Goal: Find specific page/section: Find specific page/section

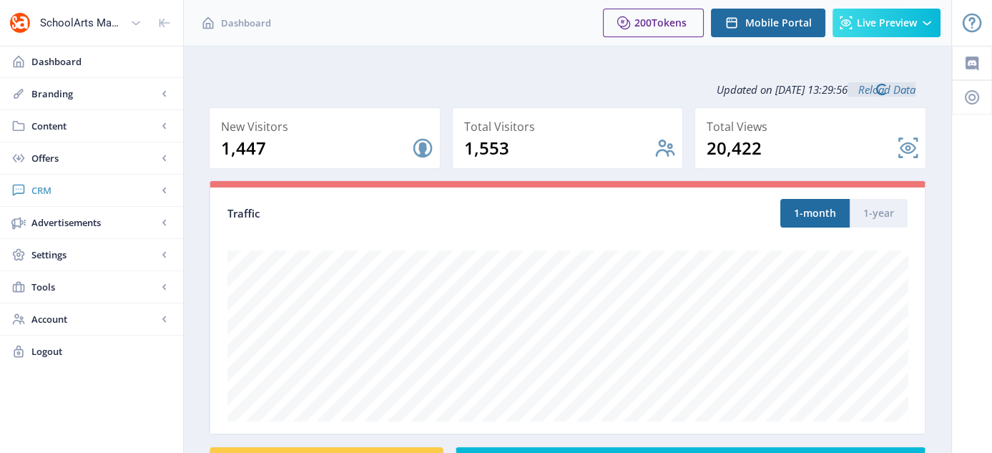
click at [46, 190] on span "CRM" at bounding box center [94, 190] width 126 height 14
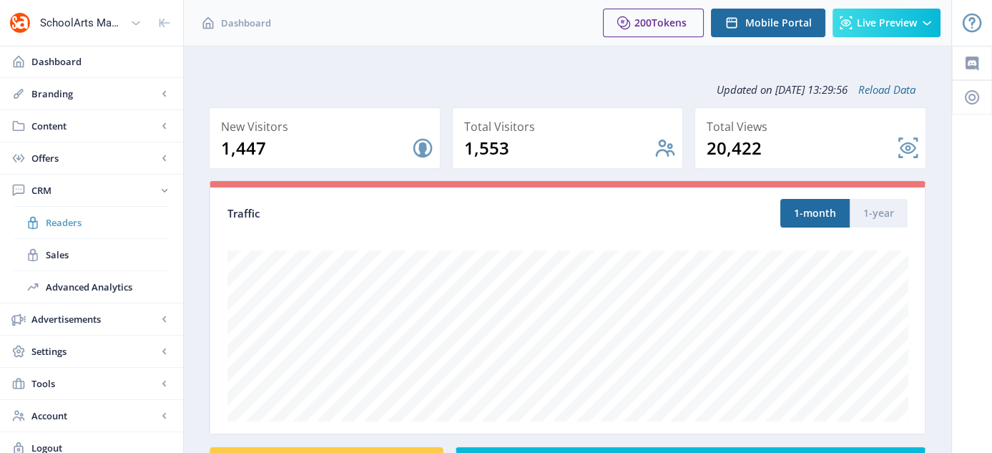
click at [71, 222] on span "Readers" at bounding box center [107, 222] width 123 height 14
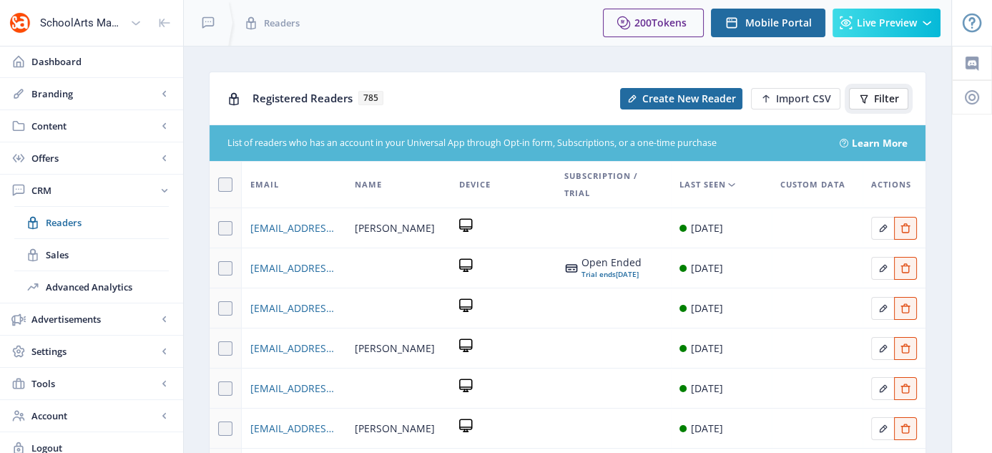
click at [890, 93] on span "Filter" at bounding box center [886, 98] width 25 height 11
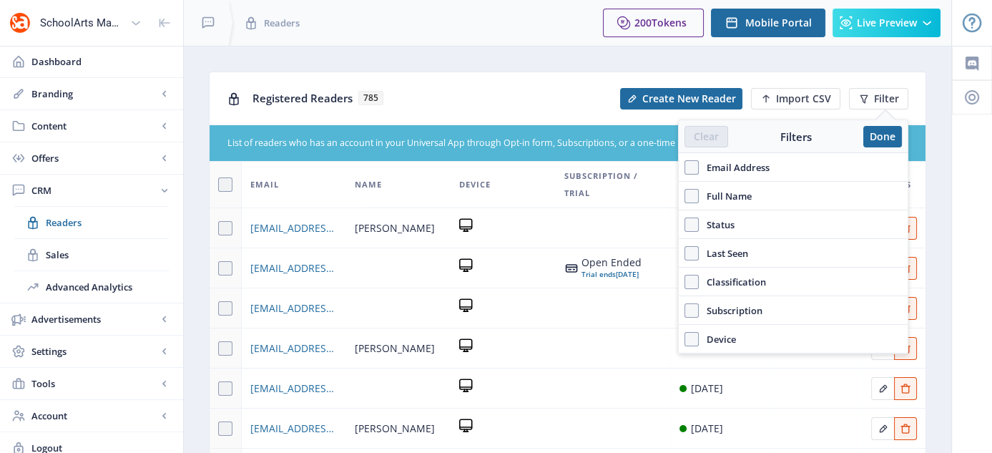
click at [702, 167] on span "Email Address" at bounding box center [734, 167] width 71 height 17
click at [685, 167] on input "Email Address" at bounding box center [684, 167] width 1 height 1
checkbox input "true"
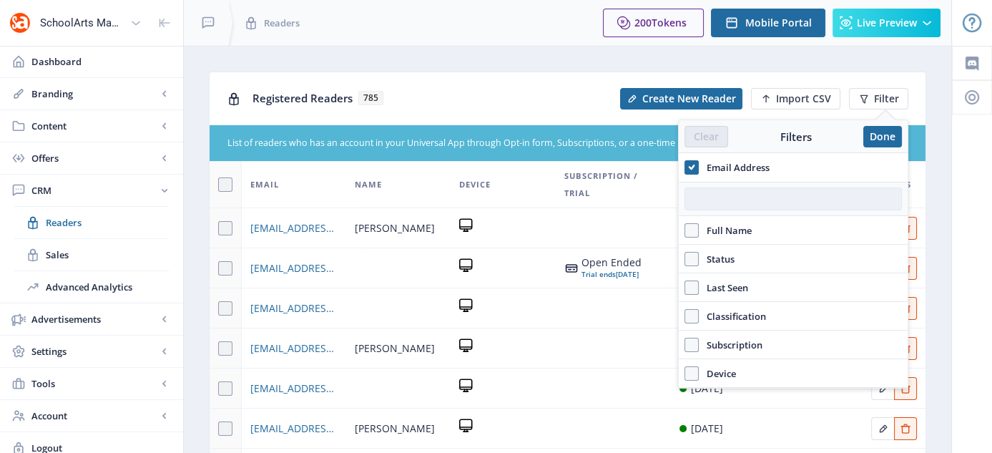
click at [722, 195] on input "text" at bounding box center [792, 198] width 217 height 23
click at [687, 227] on span at bounding box center [691, 230] width 14 height 14
click at [685, 230] on input "Full Name" at bounding box center [684, 230] width 1 height 1
checkbox input "true"
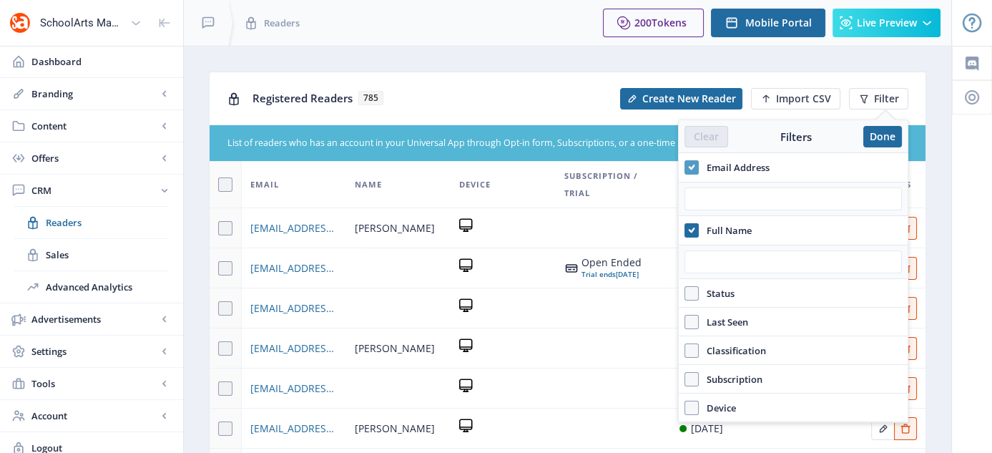
click at [695, 164] on span at bounding box center [691, 167] width 14 height 14
click at [685, 167] on input "Email Address" at bounding box center [684, 167] width 1 height 1
checkbox input "false"
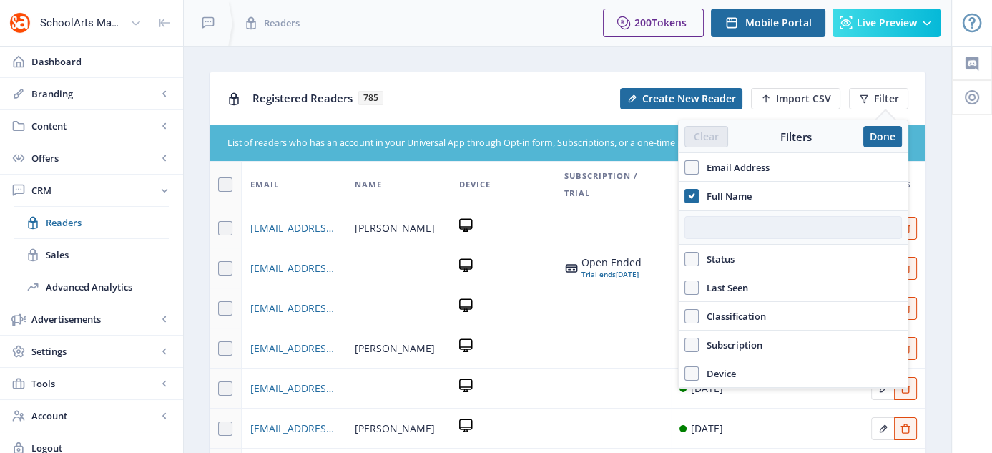
click at [722, 230] on input "text" at bounding box center [792, 227] width 217 height 23
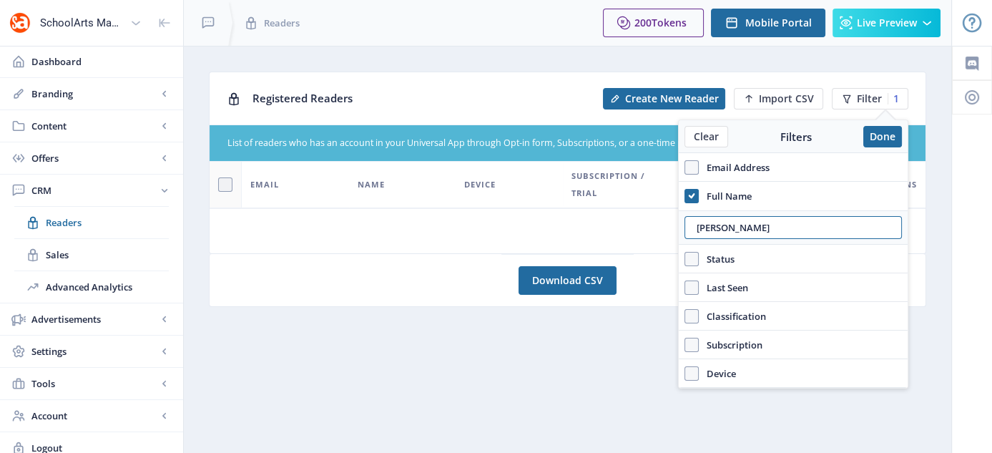
type input "[PERSON_NAME]"
click at [786, 242] on div "[PERSON_NAME]" at bounding box center [793, 227] width 229 height 34
click at [880, 135] on button "Done" at bounding box center [882, 136] width 39 height 21
